Goal: Task Accomplishment & Management: Use online tool/utility

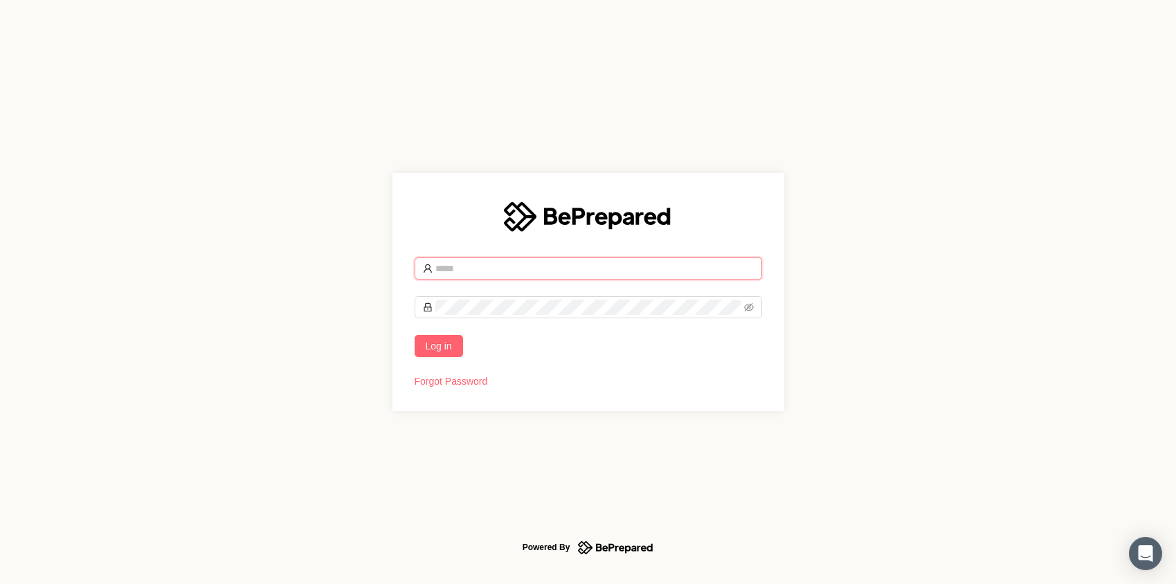
click at [480, 273] on input "text" at bounding box center [594, 268] width 318 height 15
type input "**********"
click at [441, 353] on span "Log in" at bounding box center [439, 345] width 26 height 15
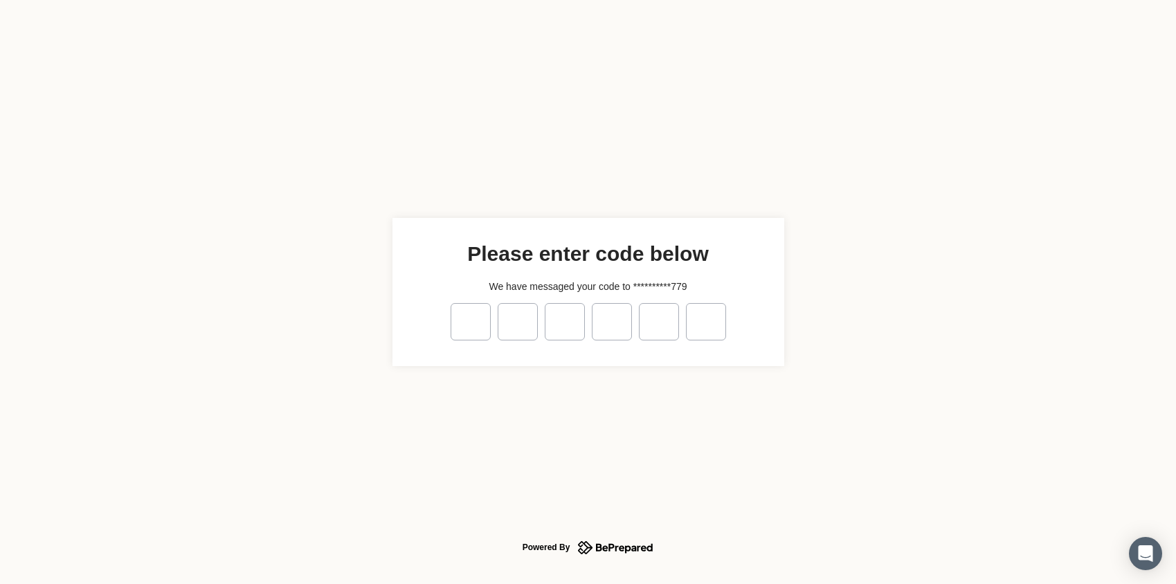
type input "*"
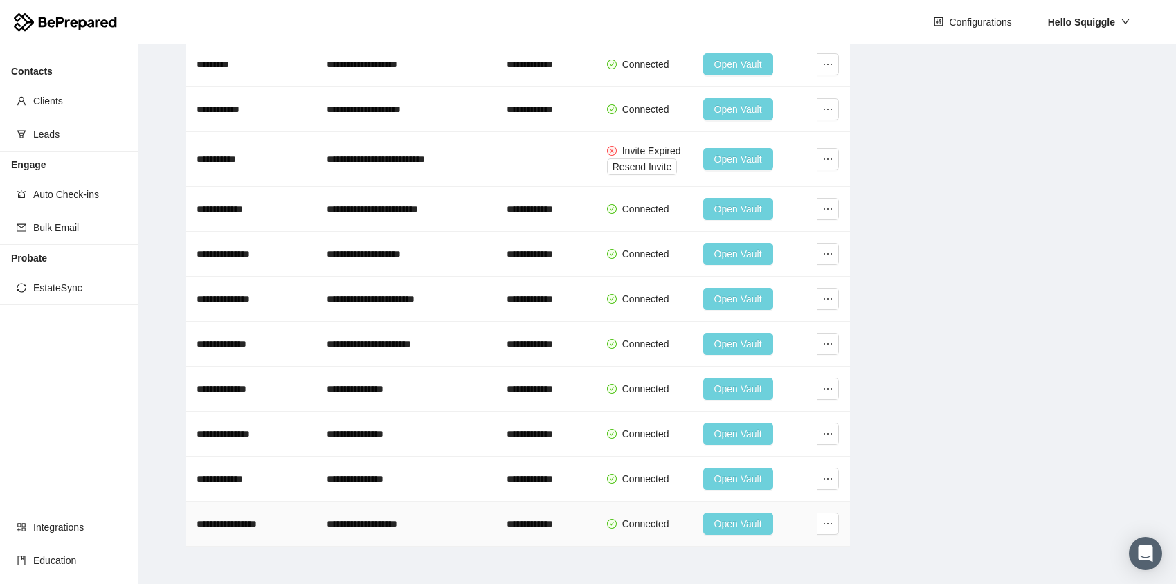
scroll to position [1214, 0]
click at [730, 525] on span "Open Vault" at bounding box center [738, 523] width 48 height 15
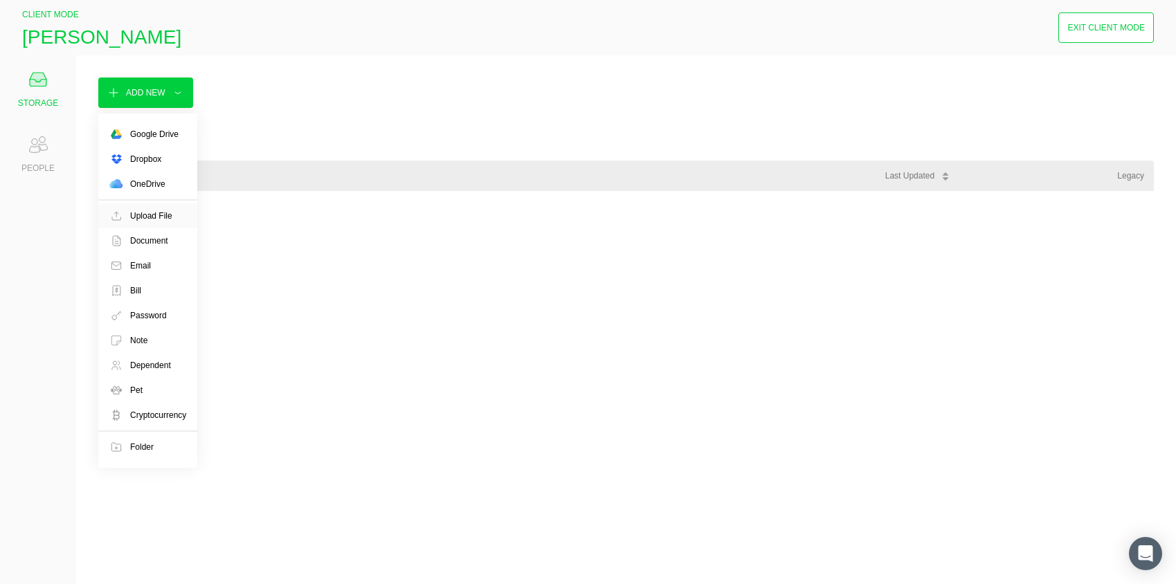
click at [134, 212] on div "Upload File" at bounding box center [151, 216] width 42 height 14
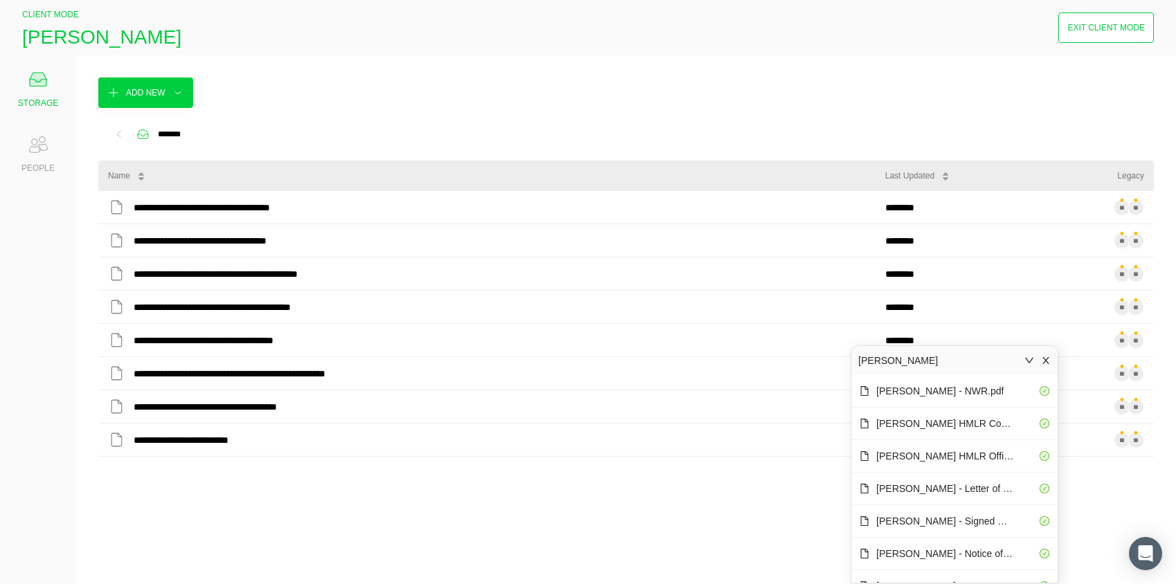
click at [654, 479] on div "**********" at bounding box center [625, 376] width 1055 height 371
click at [1049, 359] on icon "close" at bounding box center [1046, 361] width 10 height 10
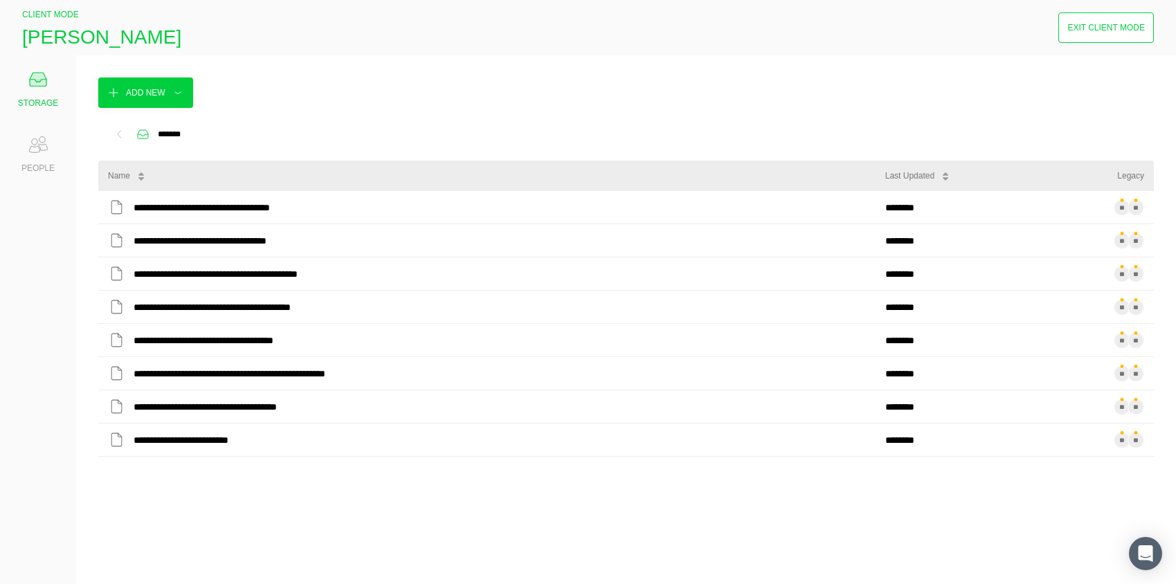
click at [32, 147] on icon at bounding box center [38, 145] width 28 height 28
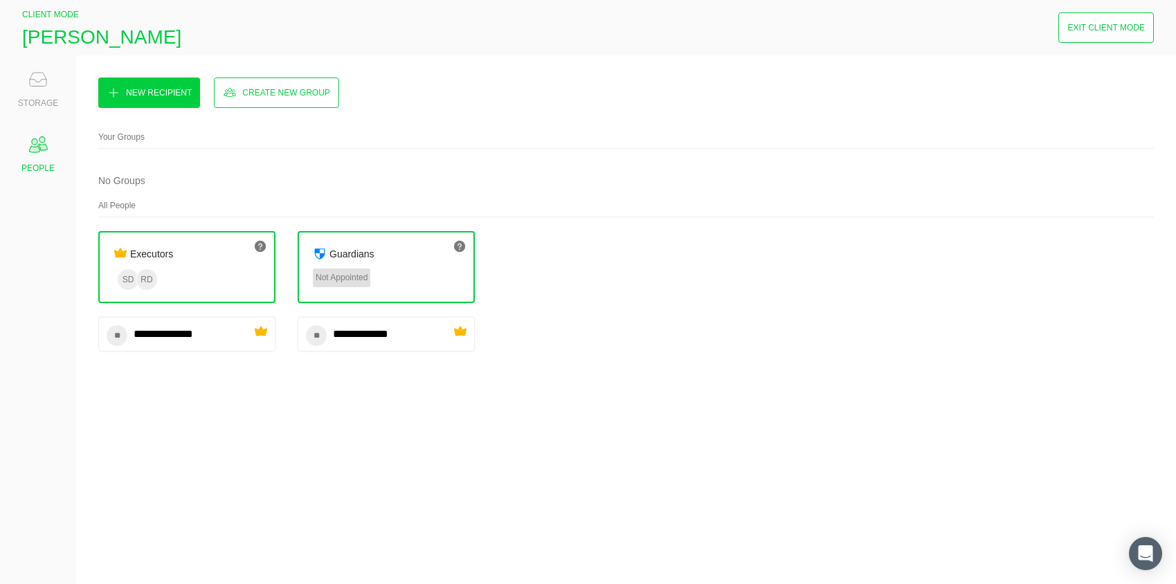
click at [36, 96] on div "STORAGE" at bounding box center [38, 103] width 40 height 14
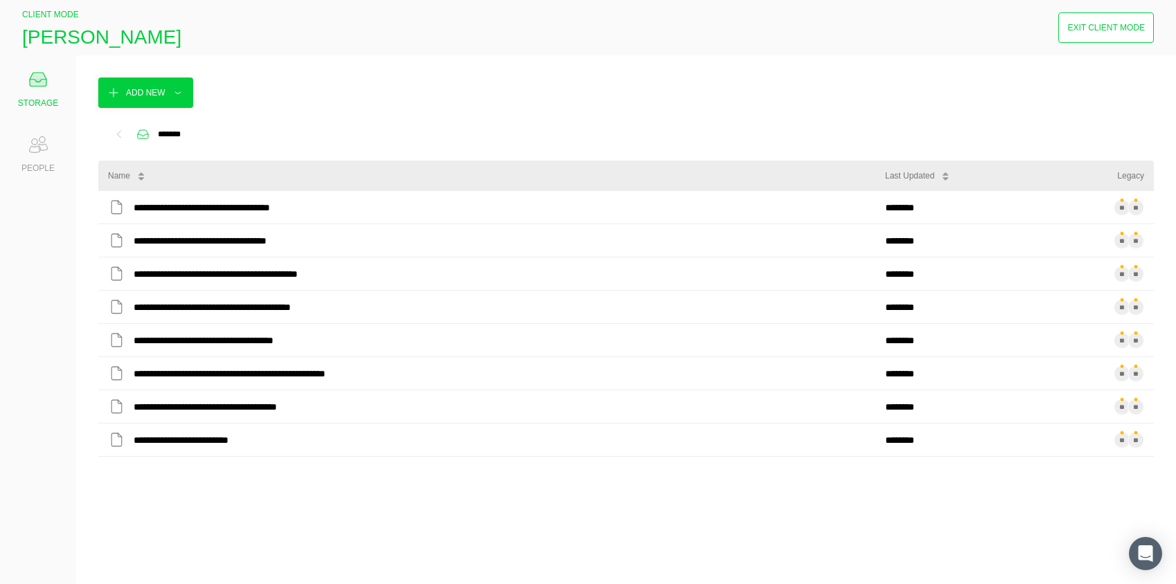
click at [1091, 32] on div "Exit Client Mode" at bounding box center [1106, 28] width 78 height 14
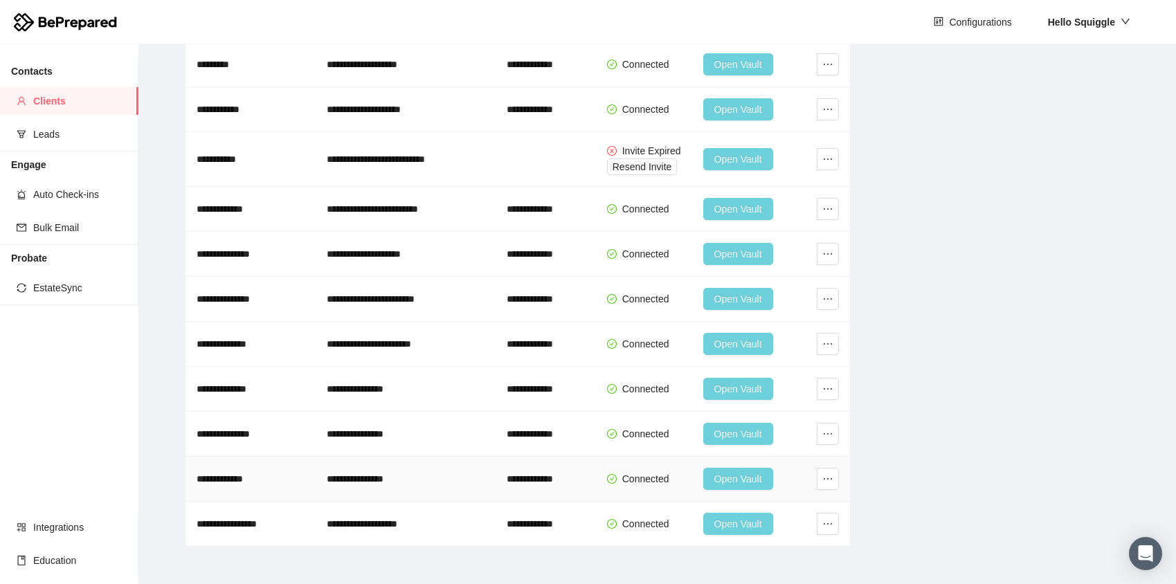
scroll to position [1214, 0]
click at [744, 476] on span "Open Vault" at bounding box center [738, 478] width 48 height 15
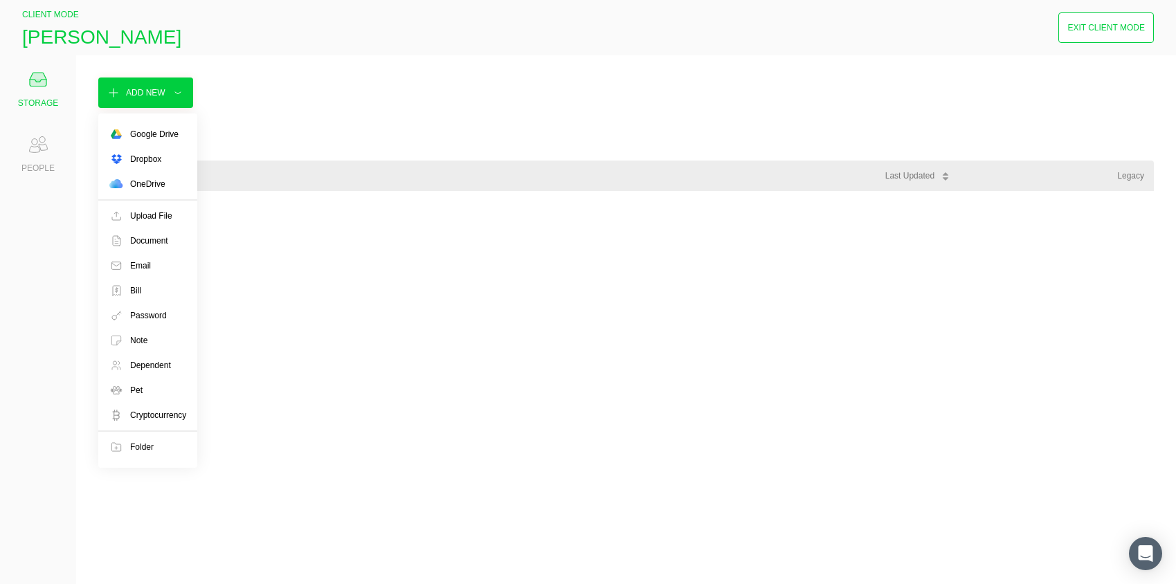
click at [161, 98] on div "Add New" at bounding box center [145, 93] width 39 height 14
click at [149, 217] on div "Upload File" at bounding box center [151, 216] width 42 height 14
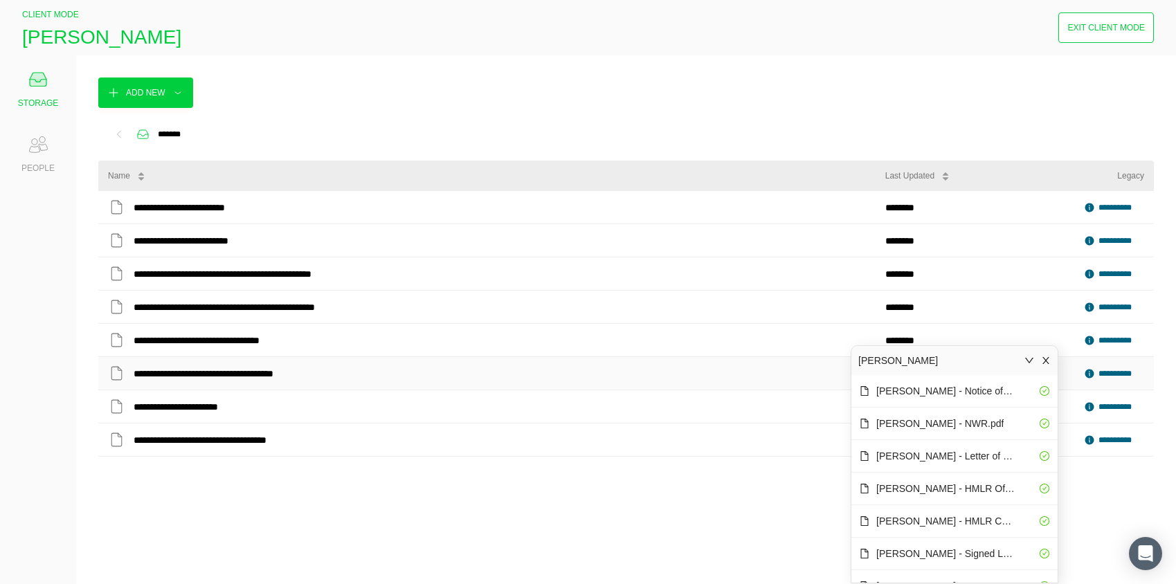
drag, startPoint x: 1050, startPoint y: 359, endPoint x: 1009, endPoint y: 363, distance: 41.1
click at [1046, 359] on icon "close" at bounding box center [1046, 361] width 10 height 10
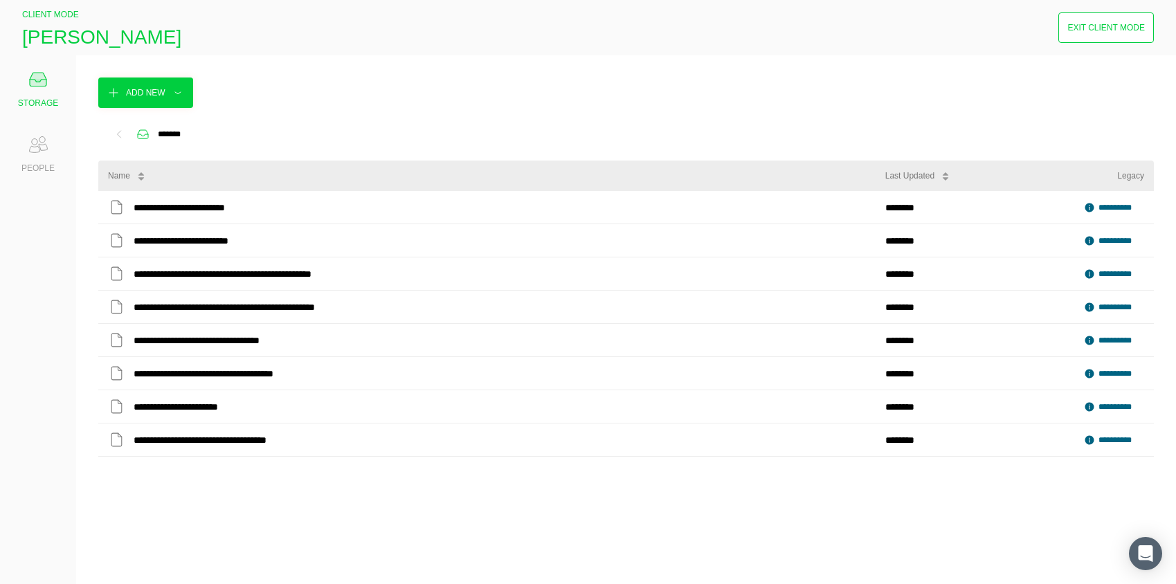
click at [261, 516] on div "**********" at bounding box center [625, 376] width 1055 height 371
click at [33, 146] on icon at bounding box center [38, 145] width 28 height 28
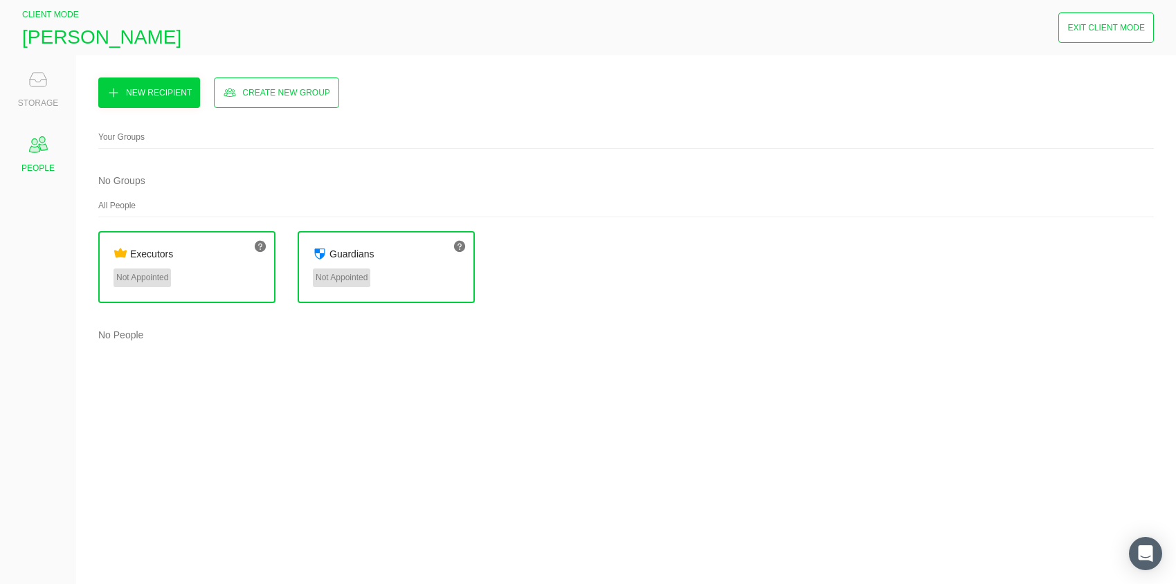
click at [33, 96] on div "STORAGE" at bounding box center [38, 103] width 40 height 14
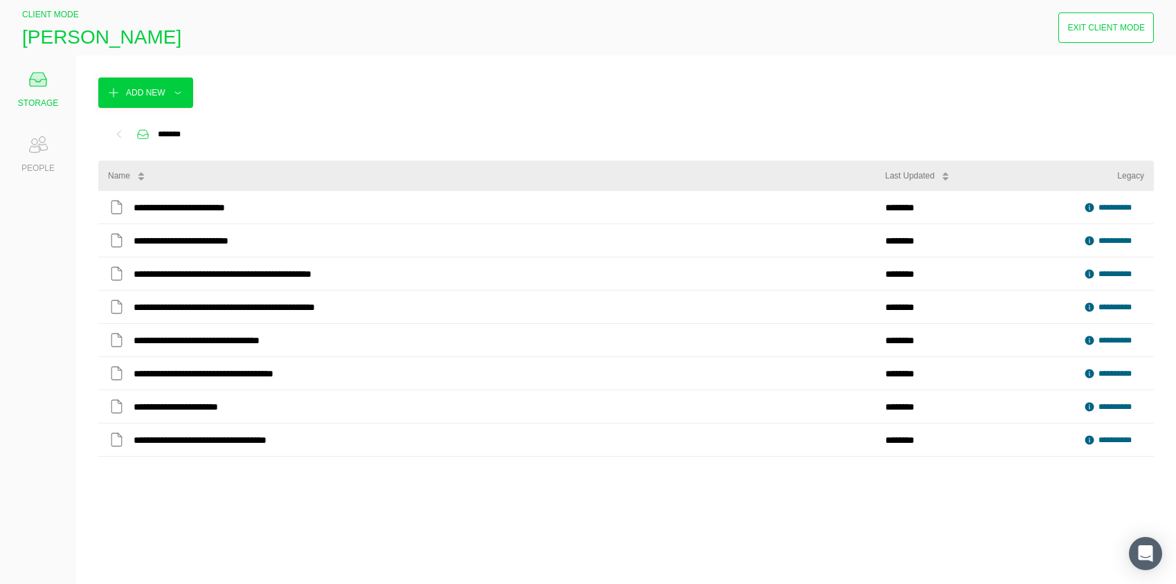
click at [1076, 20] on button "Exit Client Mode" at bounding box center [1106, 27] width 96 height 30
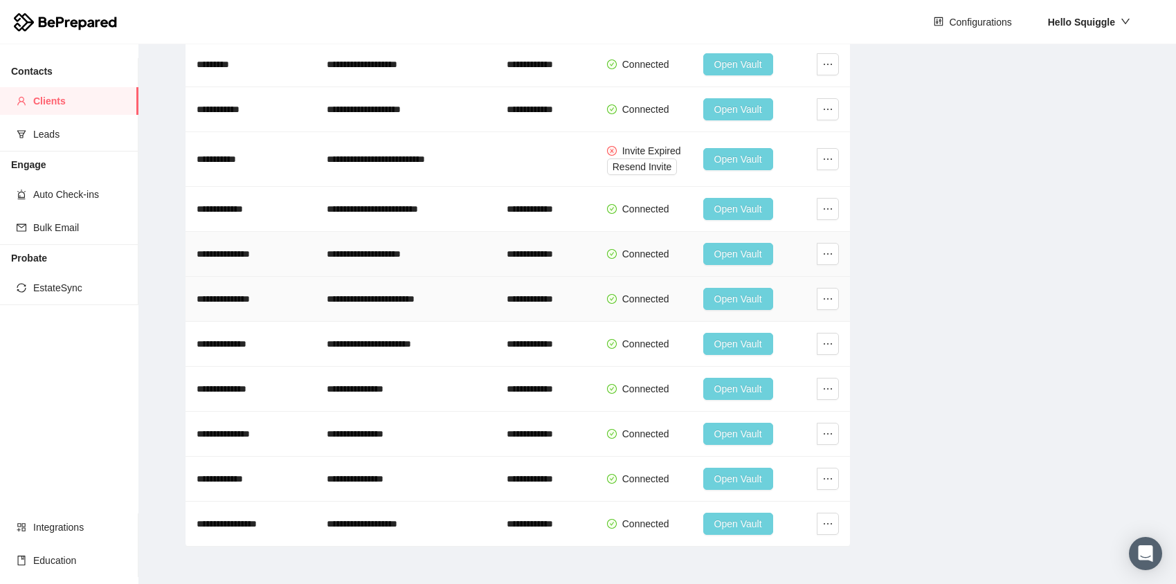
scroll to position [1214, 0]
